Goal: Task Accomplishment & Management: Manage account settings

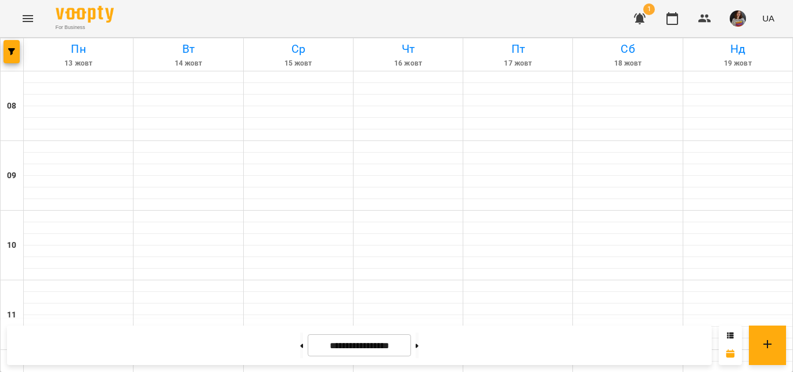
scroll to position [576, 0]
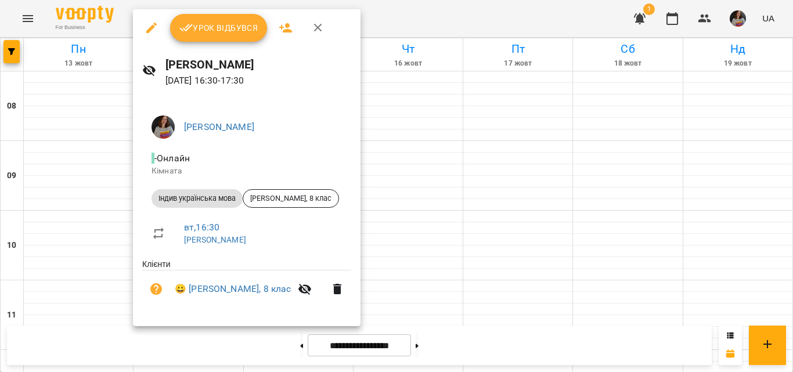
click at [205, 29] on span "Урок відбувся" at bounding box center [218, 28] width 79 height 14
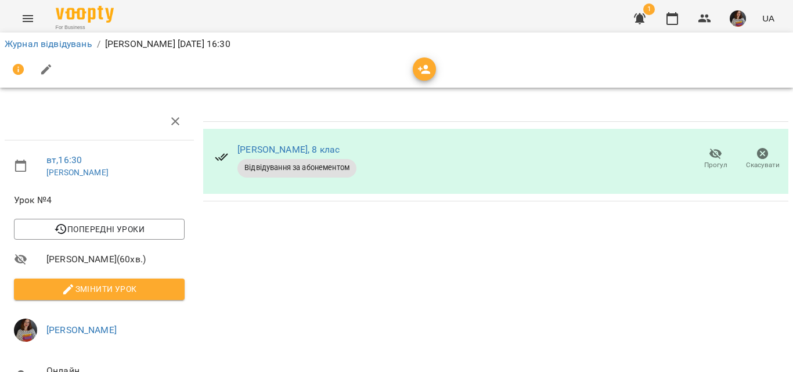
click at [24, 15] on icon "Menu" at bounding box center [28, 19] width 14 height 14
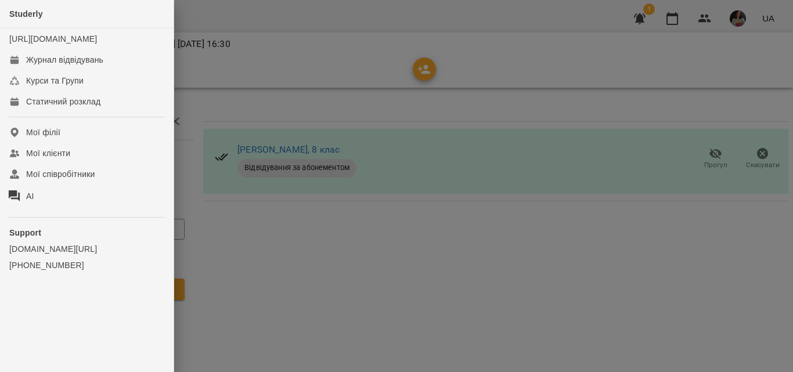
click at [240, 9] on div at bounding box center [396, 186] width 793 height 372
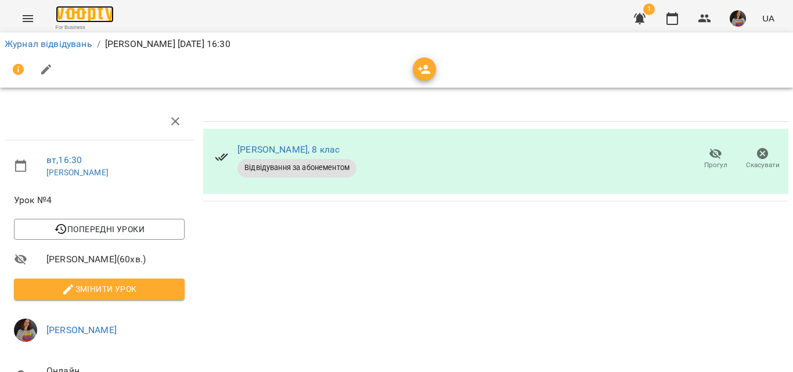
click at [93, 14] on img at bounding box center [85, 14] width 58 height 17
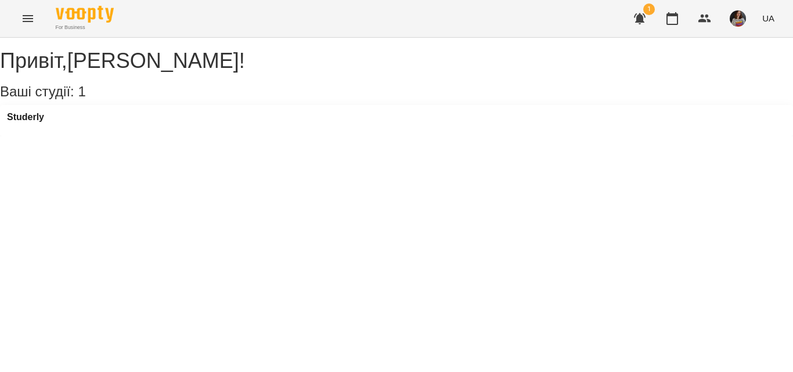
click at [22, 122] on div "Studerly" at bounding box center [396, 120] width 793 height 31
click at [30, 122] on h3 "Studerly" at bounding box center [25, 117] width 37 height 10
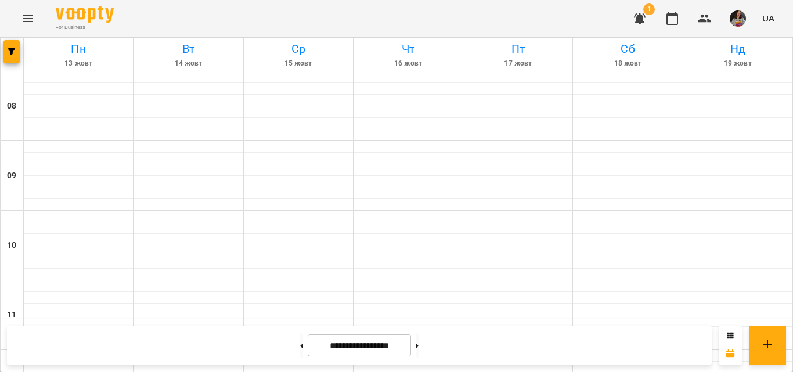
scroll to position [545, 0]
